Goal: Task Accomplishment & Management: Use online tool/utility

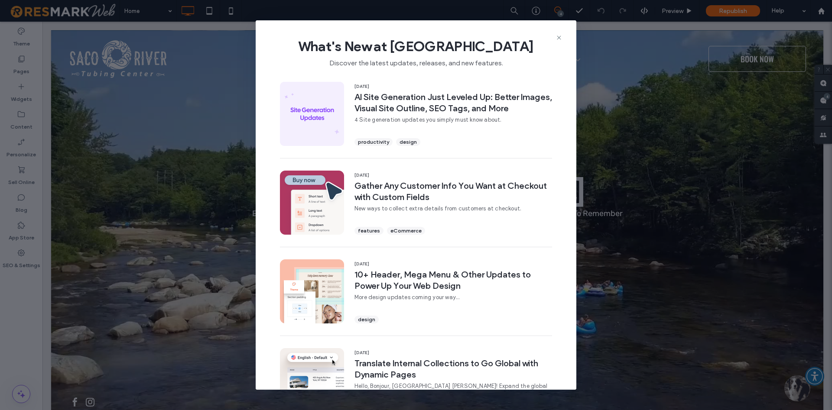
click at [562, 34] on div "What's New at [GEOGRAPHIC_DATA] Discover the latest updates, releases, and new …" at bounding box center [416, 49] width 321 height 58
click at [557, 39] on use at bounding box center [559, 38] width 4 height 4
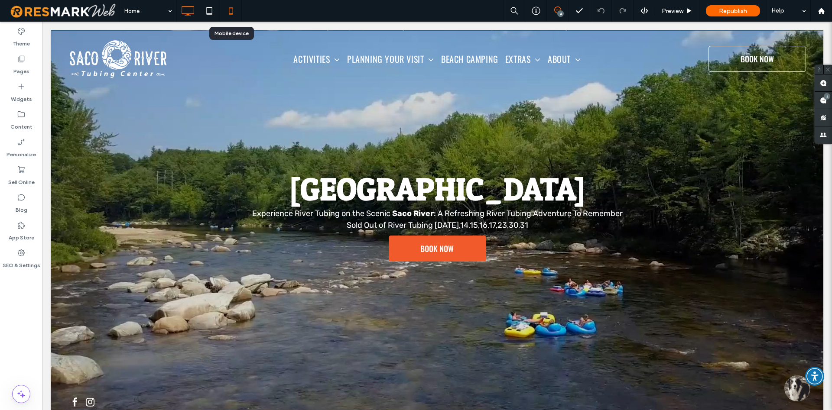
click at [235, 12] on icon at bounding box center [230, 10] width 17 height 17
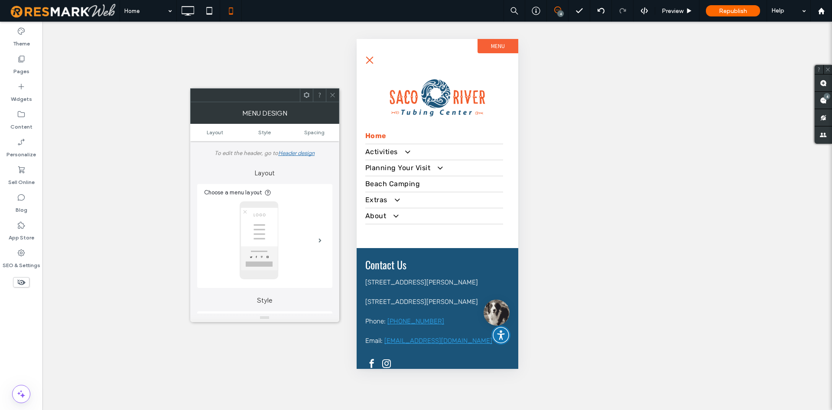
click at [367, 59] on button "menu" at bounding box center [369, 60] width 17 height 17
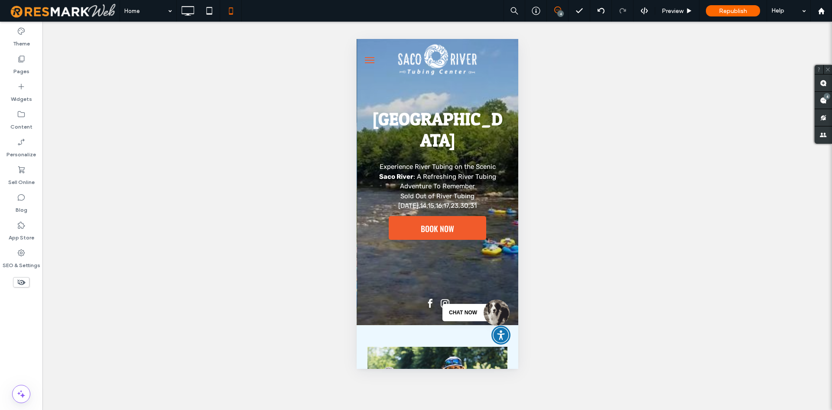
click at [487, 316] on div at bounding box center [496, 313] width 26 height 26
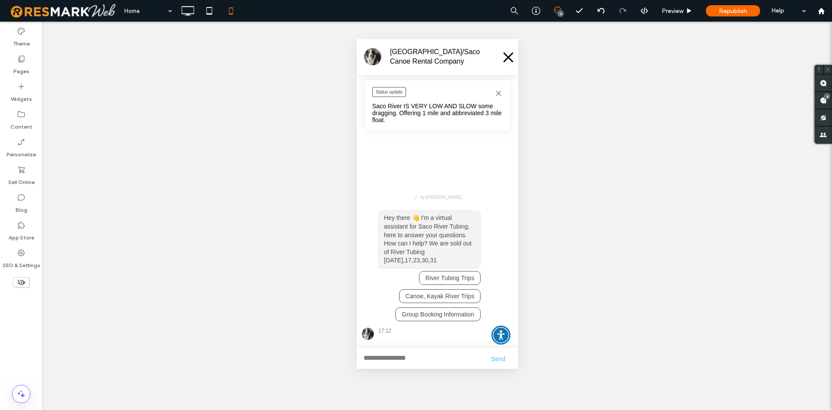
click at [511, 57] on div "[GEOGRAPHIC_DATA]/Saco Canoe Rental Company" at bounding box center [437, 57] width 162 height 36
click at [508, 59] on button at bounding box center [507, 56] width 5 height 9
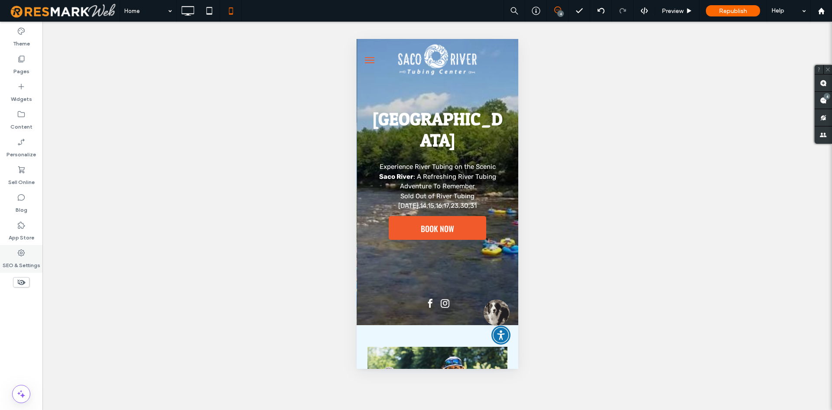
click at [36, 262] on label "SEO & Settings" at bounding box center [22, 263] width 38 height 12
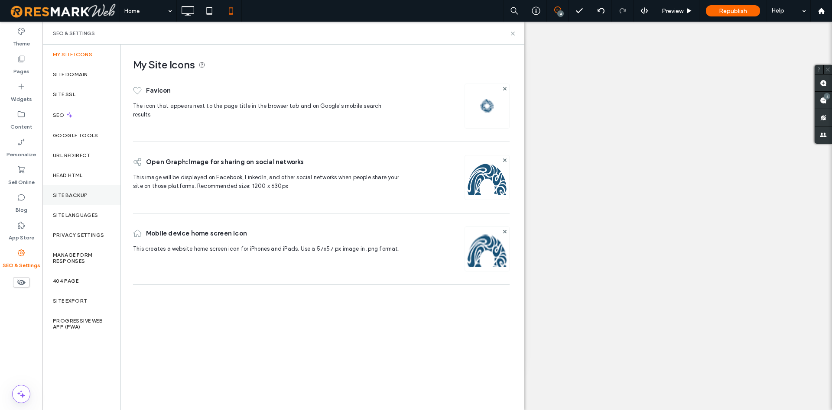
click at [72, 197] on label "Site Backup" at bounding box center [70, 195] width 35 height 6
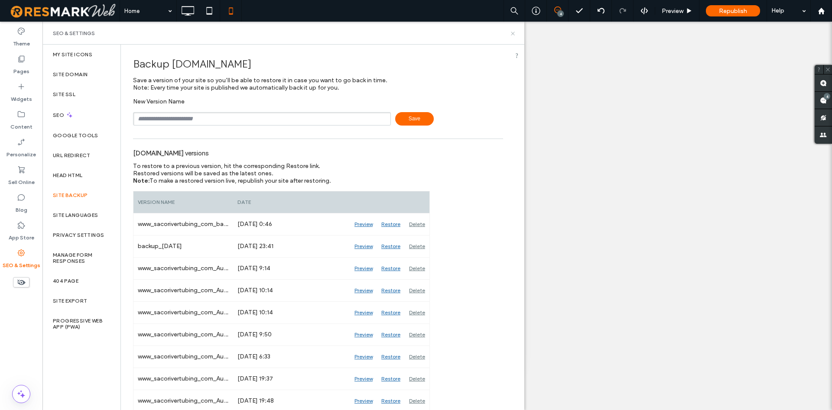
click at [513, 32] on icon at bounding box center [513, 33] width 7 height 7
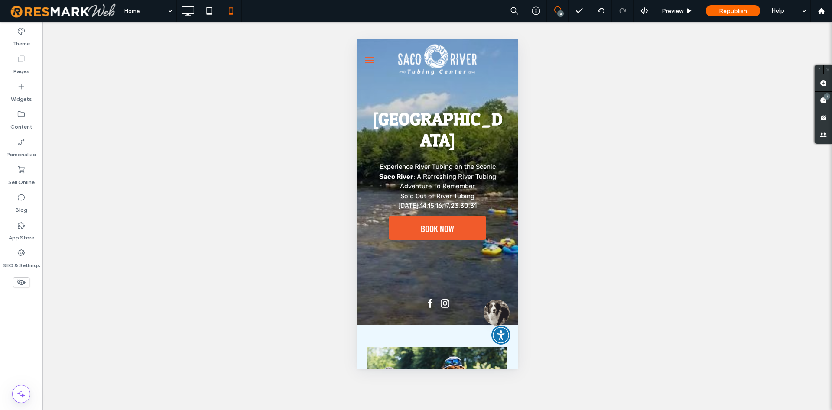
click at [366, 63] on span "menu" at bounding box center [370, 62] width 10 height 1
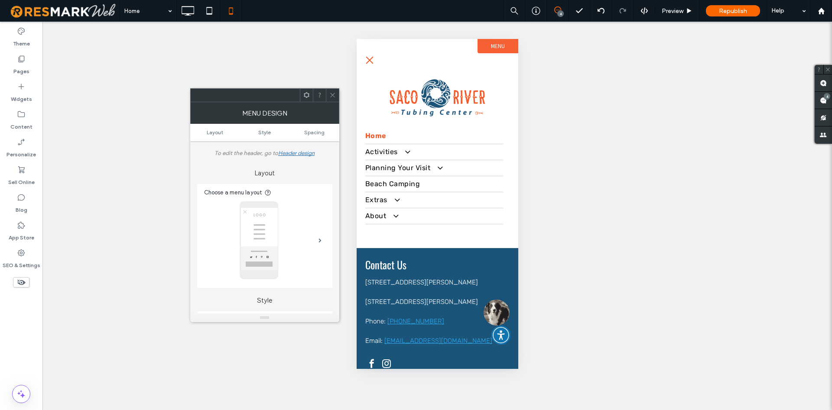
click at [366, 62] on button "menu" at bounding box center [369, 60] width 17 height 17
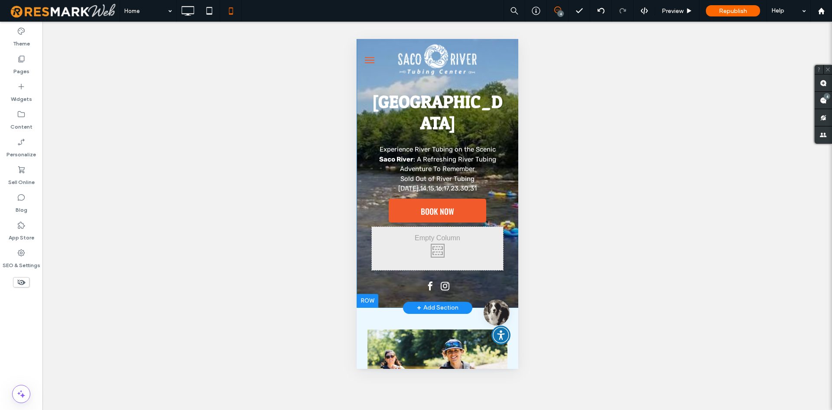
scroll to position [44, 0]
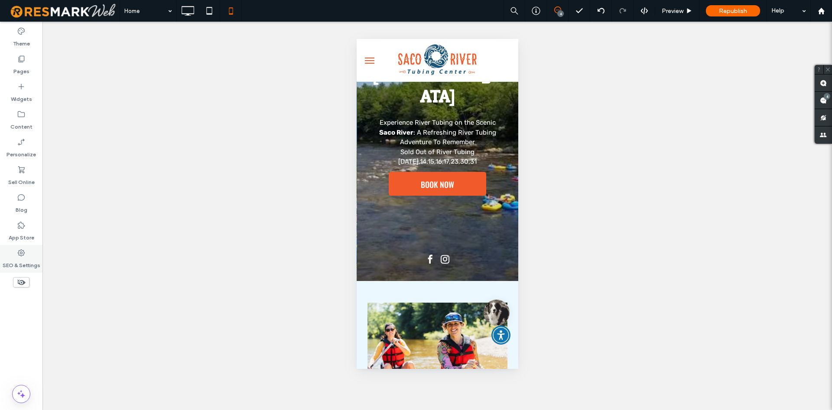
click at [42, 269] on div "SEO & Settings" at bounding box center [21, 259] width 42 height 28
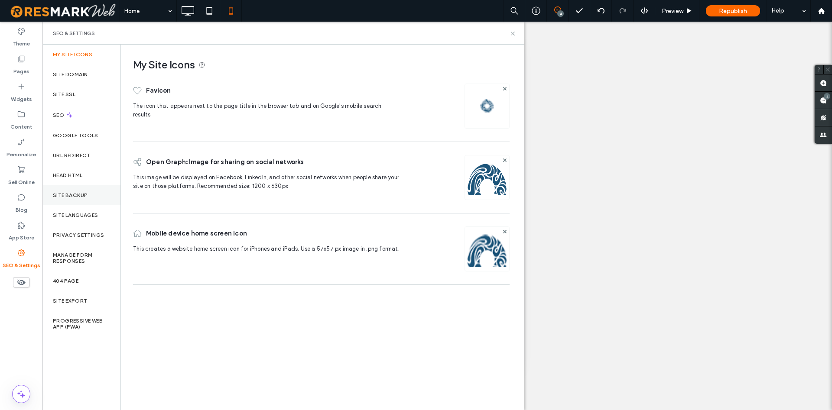
click at [96, 194] on div "Site Backup" at bounding box center [81, 196] width 78 height 20
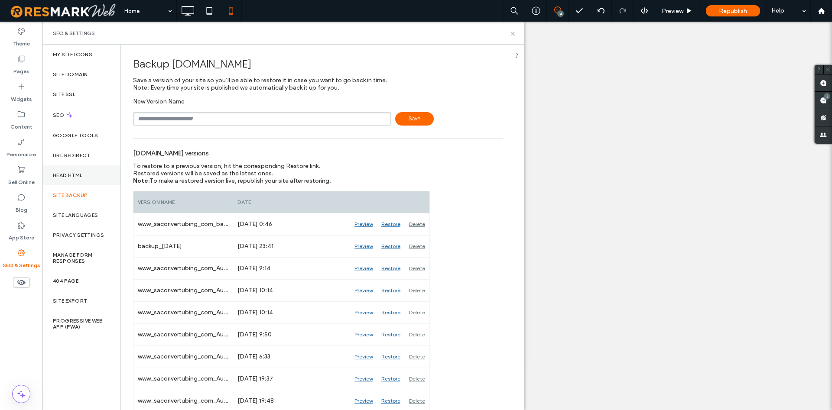
click at [91, 174] on div "Head HTML" at bounding box center [81, 176] width 78 height 20
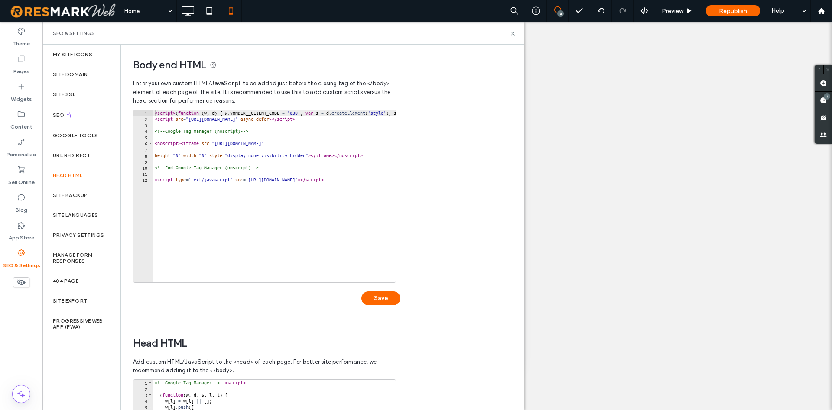
click at [154, 115] on div "< script > ( function ( w , d ) { w . YONDER__CLIENT_CODE = '638' ; var s = d .…" at bounding box center [487, 202] width 669 height 185
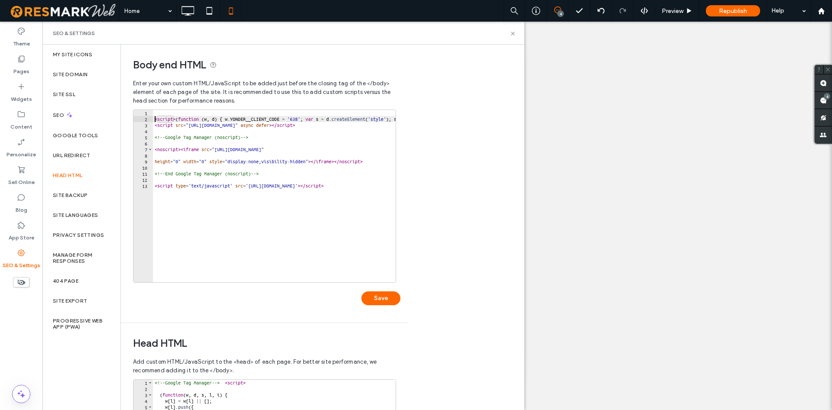
type textarea "**********"
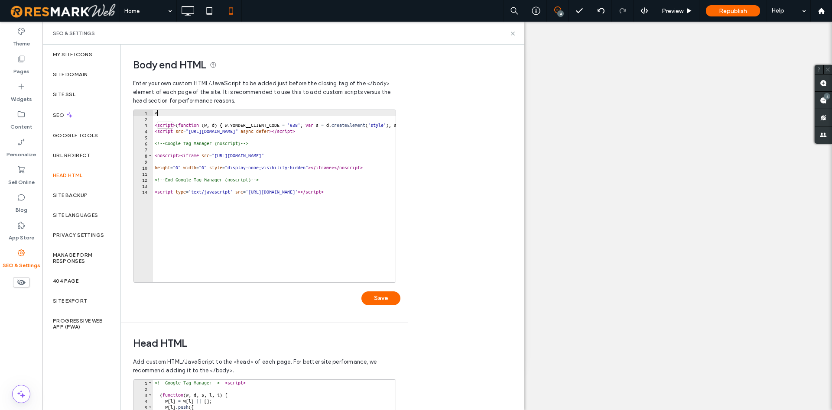
scroll to position [0, 0]
drag, startPoint x: 268, startPoint y: 139, endPoint x: 192, endPoint y: 149, distance: 77.4
click at [192, 149] on div "< ! < script > ( function ( w , d ) { w . YONDER__CLIENT_CODE = '638' ; var s =…" at bounding box center [487, 202] width 669 height 185
type textarea "**********"
click at [218, 147] on div "< ! < script > ( function ( w , d ) { w . YONDER__CLIENT_CODE = '638' ; var s =…" at bounding box center [274, 196] width 243 height 173
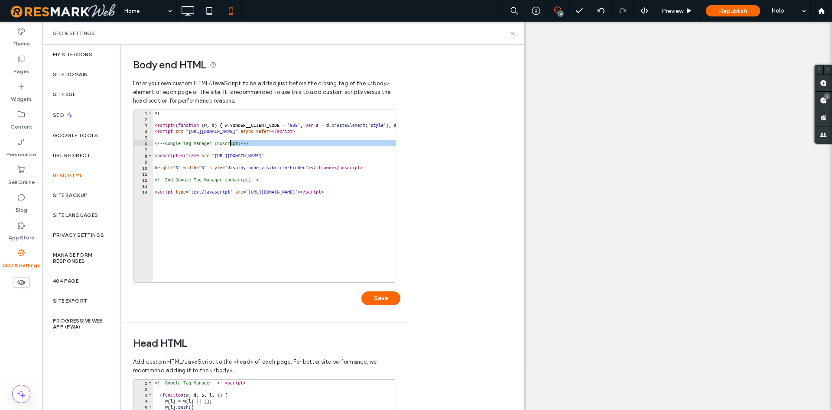
drag, startPoint x: 249, startPoint y: 148, endPoint x: 229, endPoint y: 146, distance: 20.1
click at [229, 146] on div "< ! < script > ( function ( w , d ) { w . YONDER__CLIENT_CODE = '638' ; var s =…" at bounding box center [487, 202] width 669 height 185
click at [229, 146] on div "< ! < script > ( function ( w , d ) { w . YONDER__CLIENT_CODE = '638' ; var s =…" at bounding box center [274, 196] width 243 height 173
drag, startPoint x: 260, startPoint y: 146, endPoint x: 149, endPoint y: 144, distance: 111.0
click at [149, 144] on div "**********" at bounding box center [264, 196] width 263 height 173
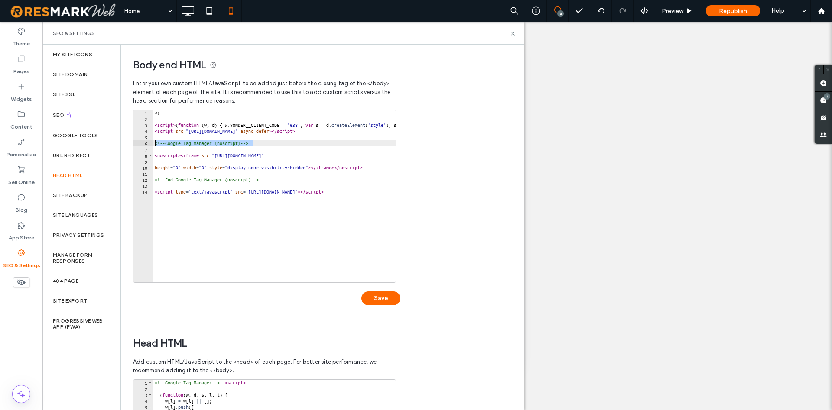
click at [186, 114] on div "< ! < script > ( function ( w , d ) { w . YONDER__CLIENT_CODE = '638' ; var s =…" at bounding box center [487, 202] width 669 height 185
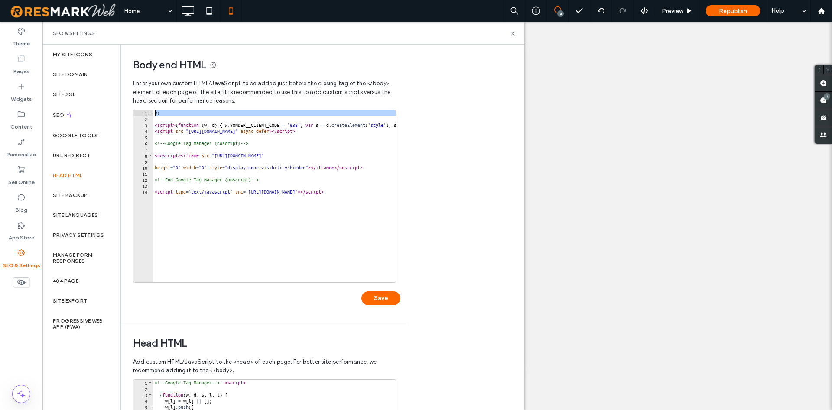
click at [186, 114] on div "< ! < script > ( function ( w , d ) { w . YONDER__CLIENT_CODE = '638' ; var s =…" at bounding box center [487, 202] width 669 height 185
paste textarea "**********"
type textarea "**********"
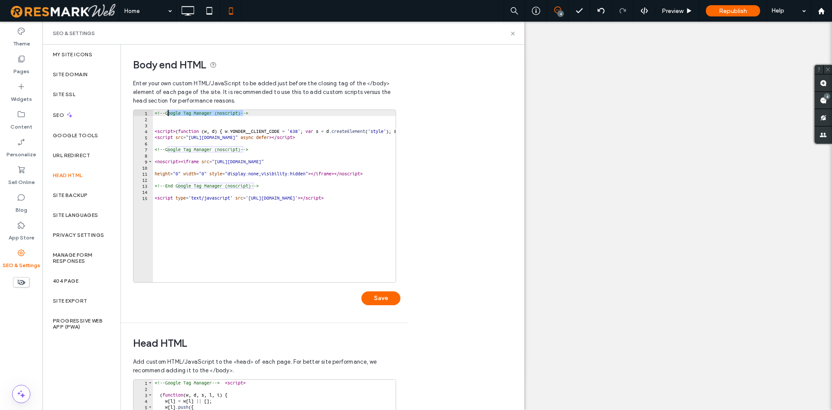
drag, startPoint x: 244, startPoint y: 115, endPoint x: 167, endPoint y: 113, distance: 76.7
click at [167, 113] on div "<!-- Google Tag Manager (noscript) --> < script > ( function ( w , d ) { w . YO…" at bounding box center [487, 202] width 669 height 185
type textarea "**********"
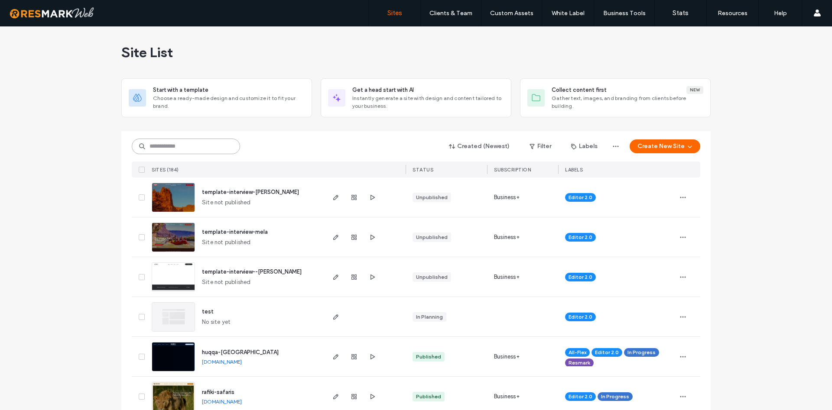
click at [178, 144] on input at bounding box center [186, 147] width 108 height 16
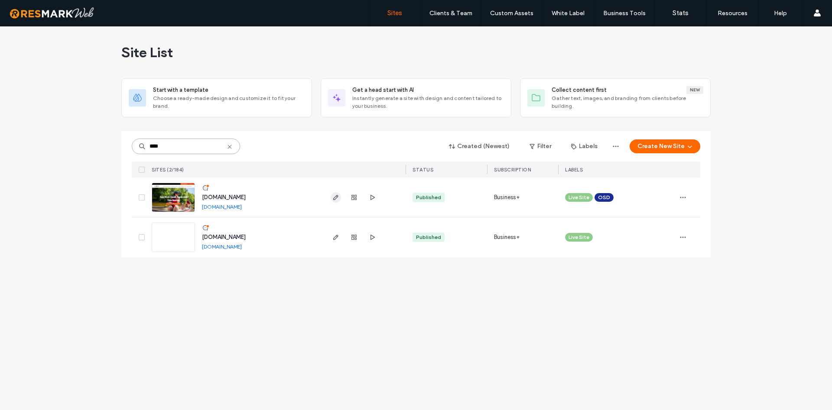
type input "****"
click at [339, 193] on span "button" at bounding box center [336, 197] width 10 height 10
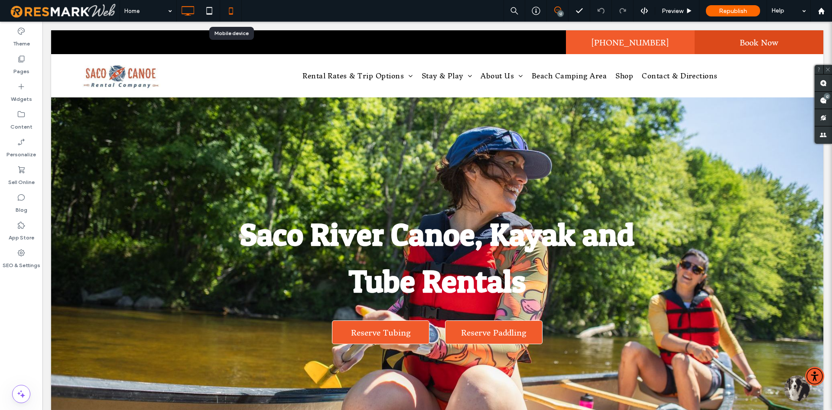
click at [234, 12] on icon at bounding box center [230, 10] width 17 height 17
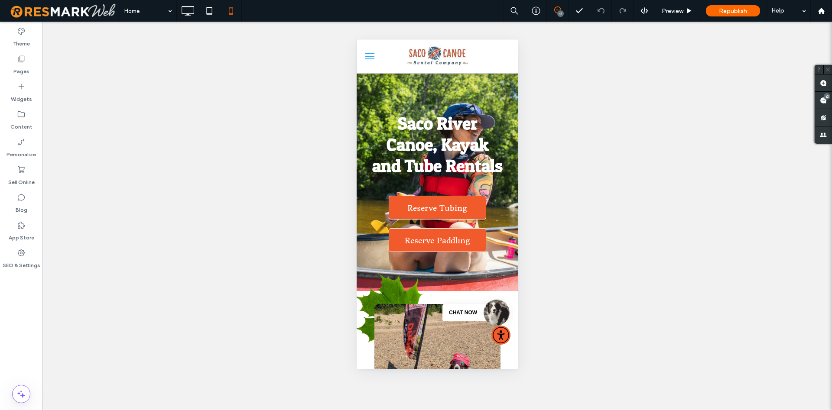
click at [374, 62] on button "menu" at bounding box center [369, 56] width 17 height 17
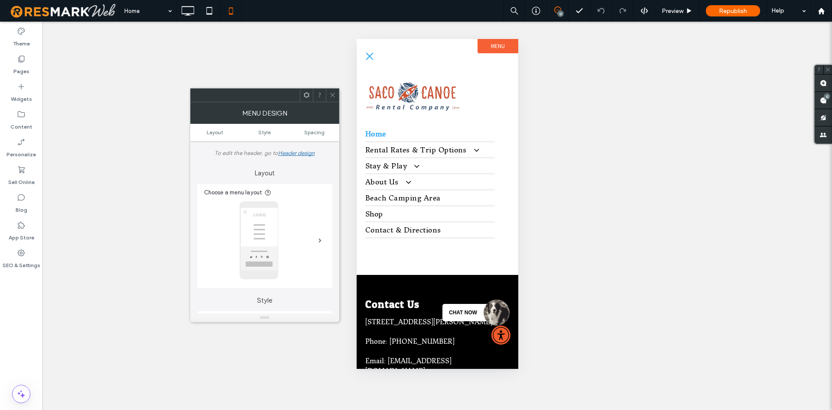
click at [332, 93] on icon at bounding box center [332, 95] width 7 height 7
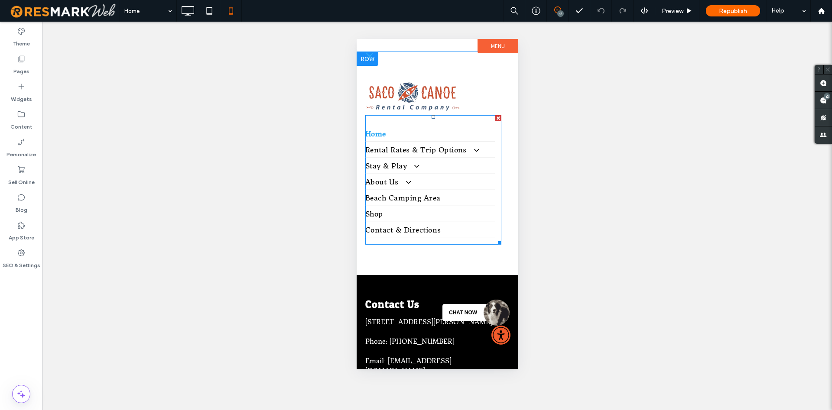
scroll to position [51, 0]
